Goal: Go to known website: Access a specific website the user already knows

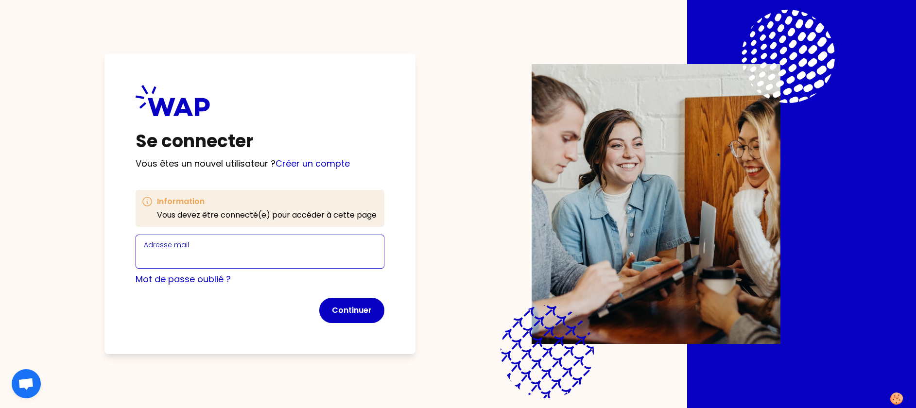
click at [294, 253] on input "Adresse mail" at bounding box center [260, 258] width 232 height 14
type input "[PERSON_NAME][EMAIL_ADDRESS][DOMAIN_NAME]"
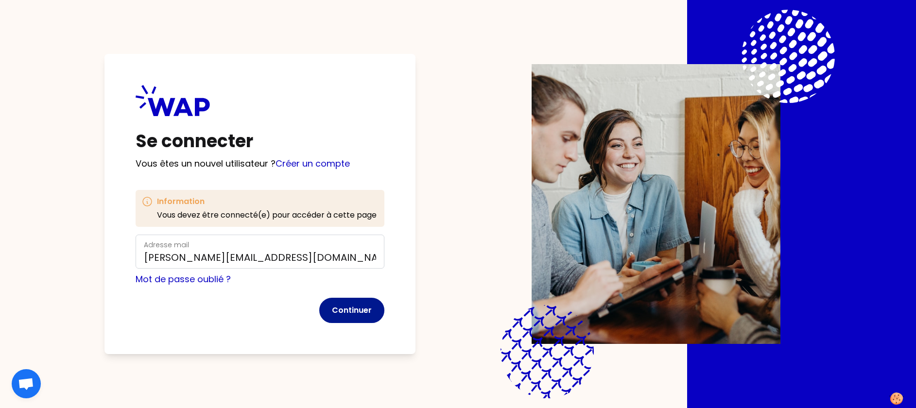
click at [366, 305] on button "Continuer" at bounding box center [351, 310] width 65 height 25
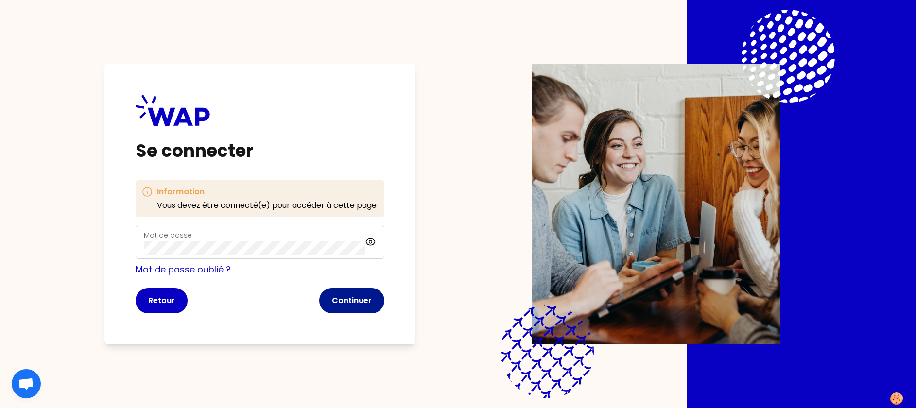
click at [360, 290] on button "Continuer" at bounding box center [351, 300] width 65 height 25
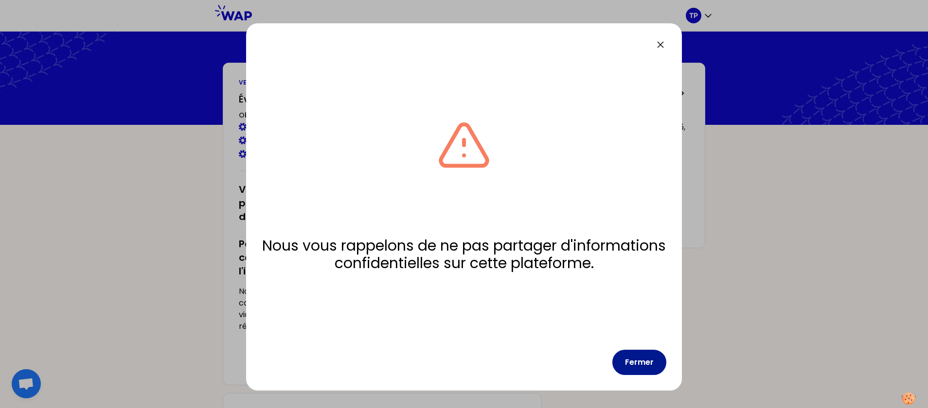
click at [644, 360] on button "Fermer" at bounding box center [639, 362] width 54 height 25
